Goal: Book appointment/travel/reservation

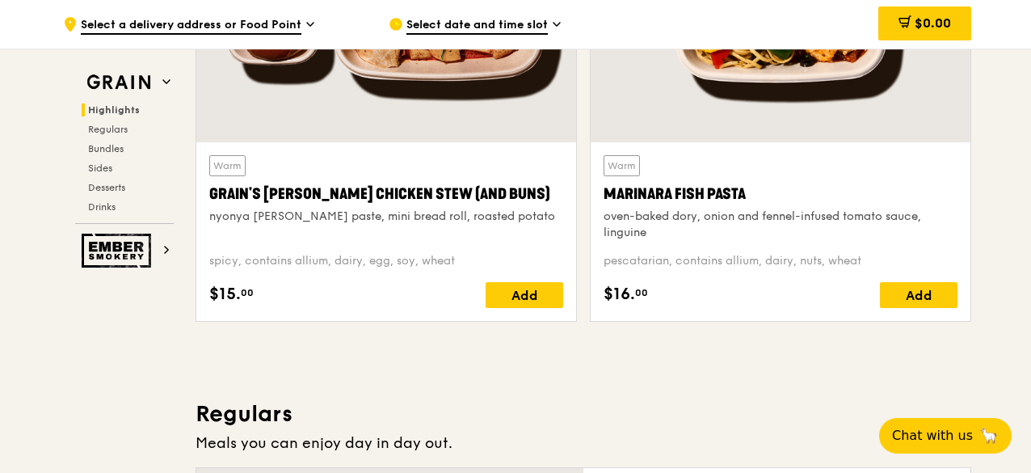
scroll to position [566, 0]
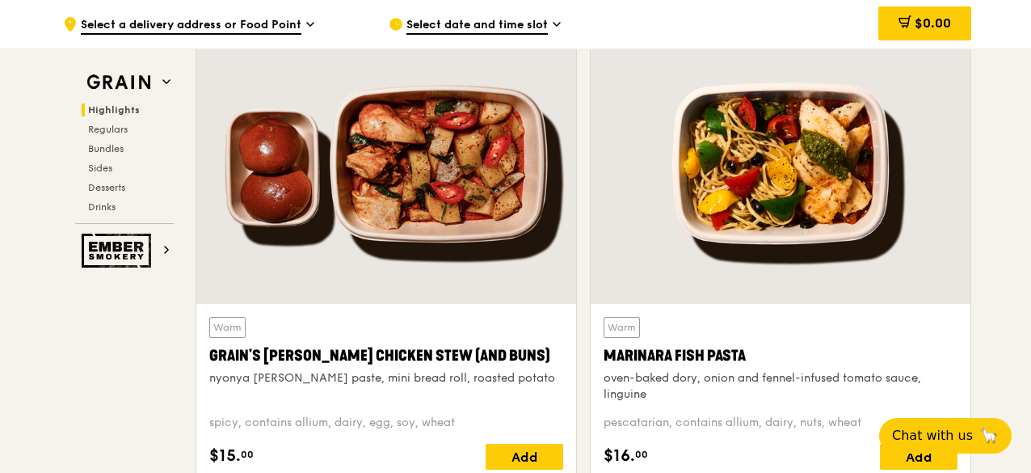
click at [465, 7] on div "Select date and time slot" at bounding box center [539, 24] width 300 height 48
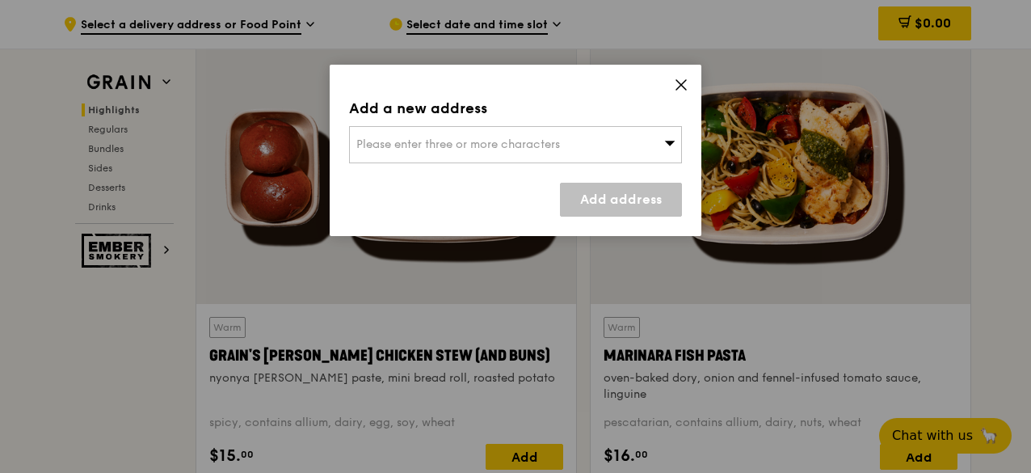
click at [477, 148] on span "Please enter three or more characters" at bounding box center [458, 144] width 204 height 14
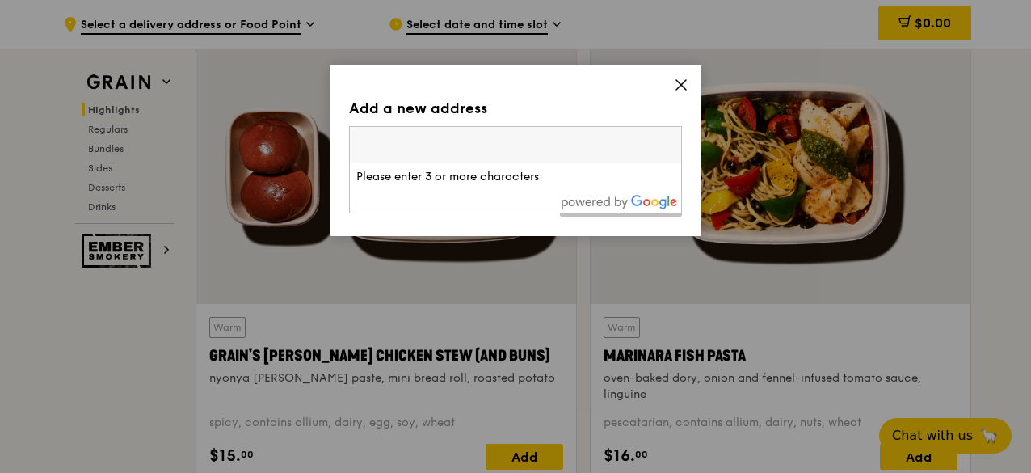
click at [684, 91] on icon at bounding box center [681, 85] width 15 height 15
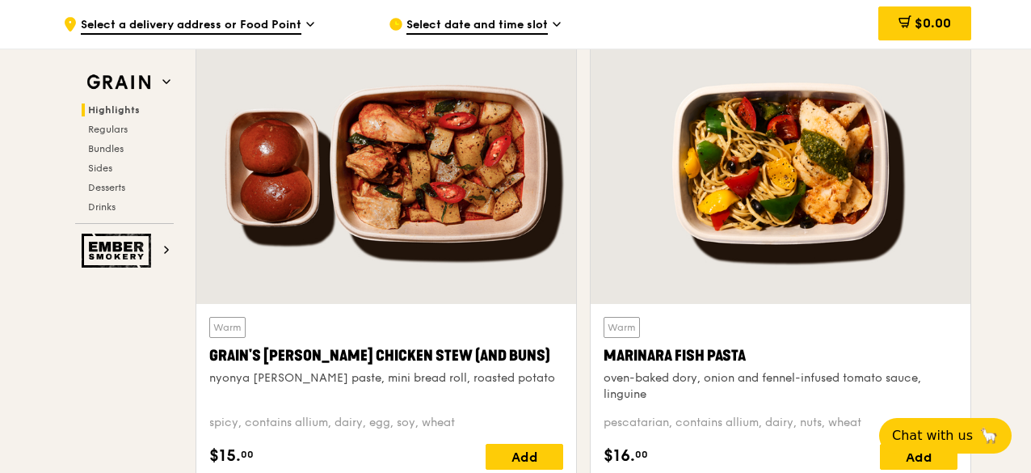
click at [559, 21] on icon at bounding box center [557, 24] width 8 height 15
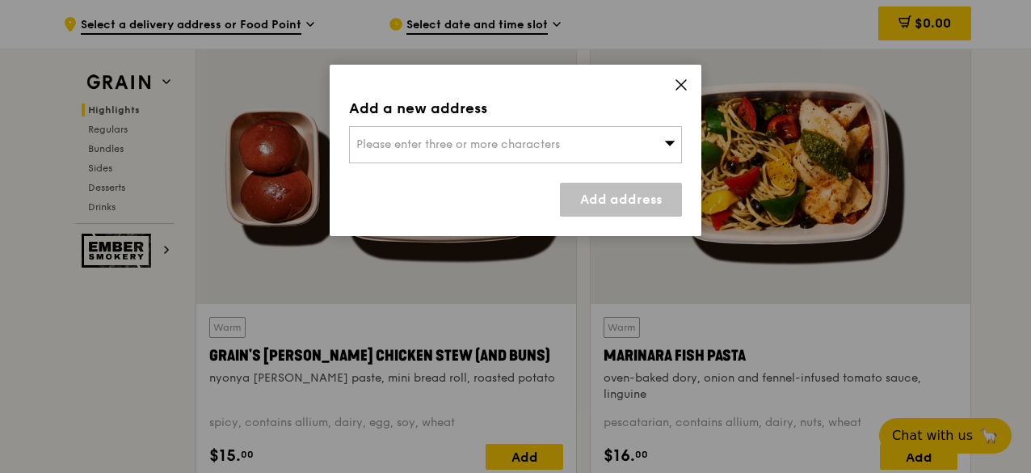
click at [498, 127] on div "Please enter three or more characters" at bounding box center [515, 144] width 333 height 37
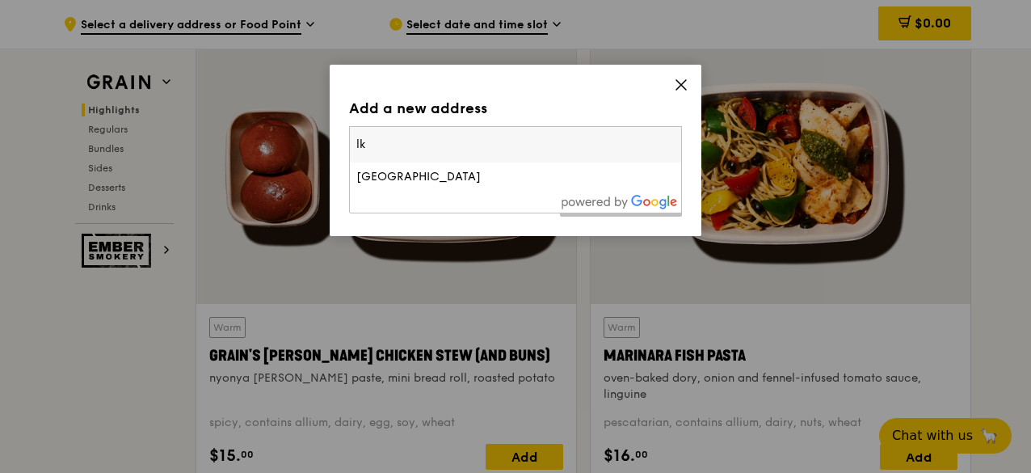
type input "l"
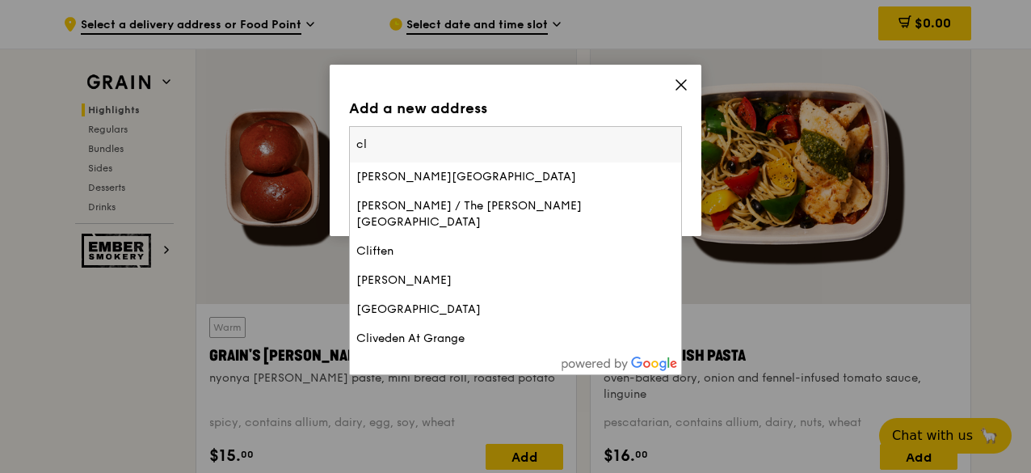
type input "c"
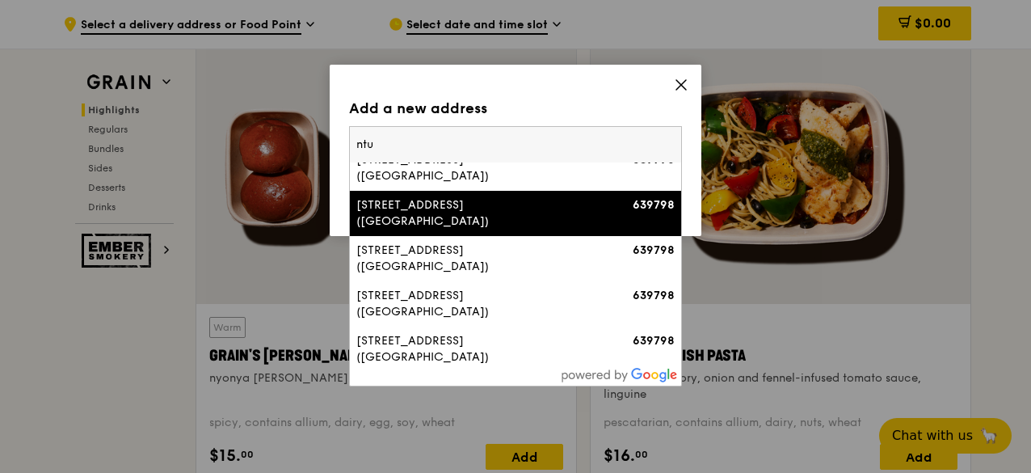
scroll to position [687, 0]
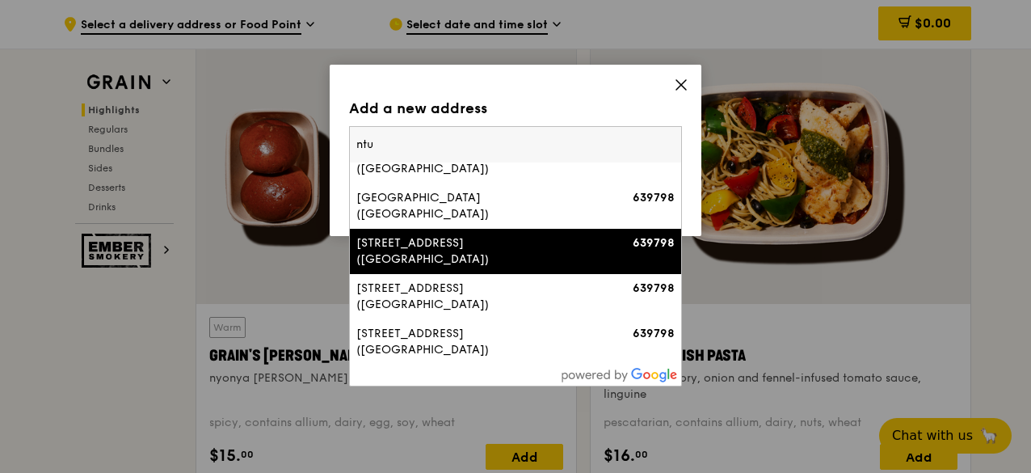
type input "ntu"
click at [679, 85] on icon at bounding box center [681, 85] width 15 height 15
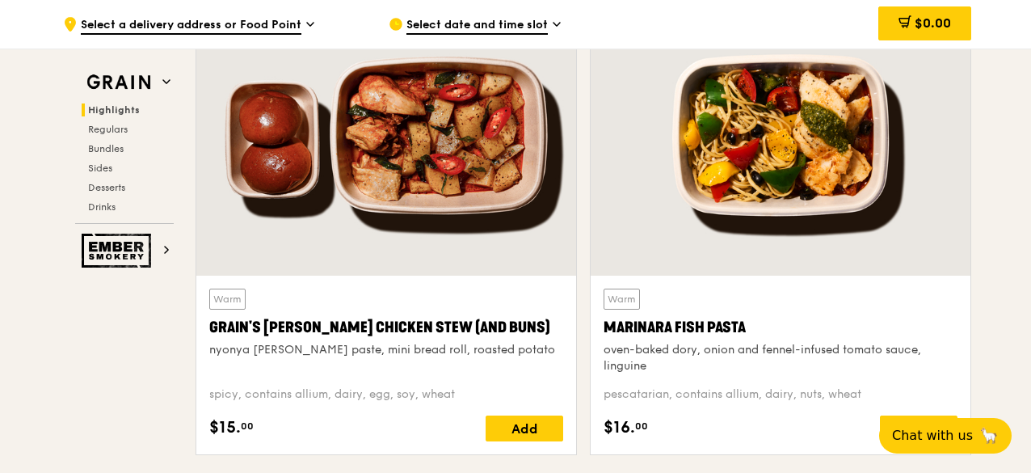
scroll to position [595, 0]
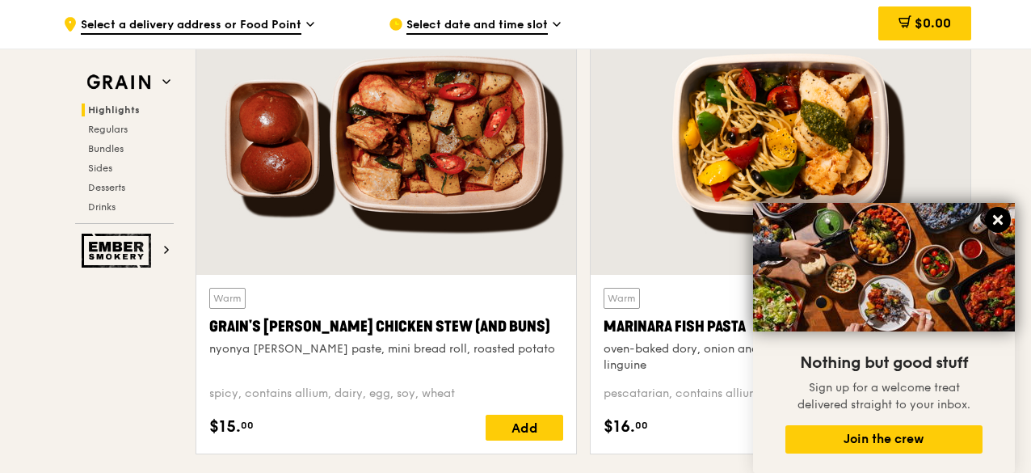
click at [1001, 214] on icon at bounding box center [998, 220] width 15 height 15
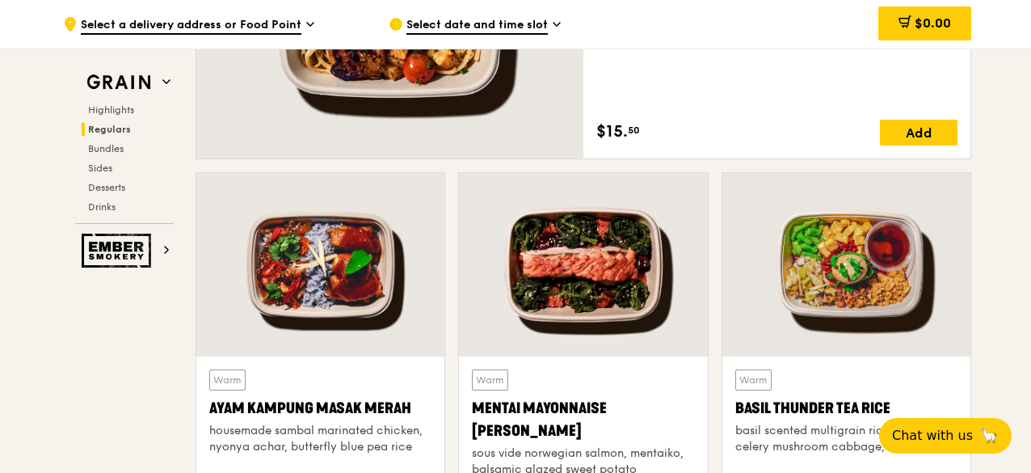
scroll to position [1403, 0]
